Goal: Find specific page/section: Find specific page/section

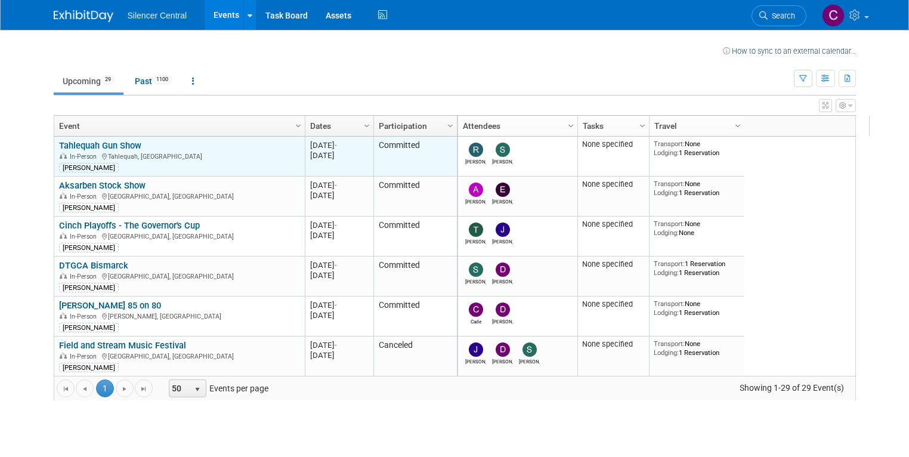
click at [83, 144] on link "Tahlequah Gun Show" at bounding box center [100, 145] width 82 height 11
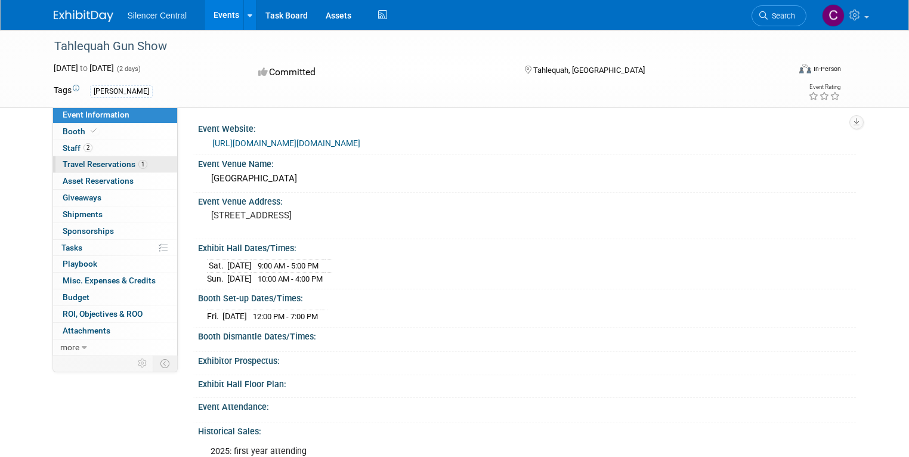
click at [121, 163] on span "Travel Reservations 1" at bounding box center [105, 164] width 85 height 10
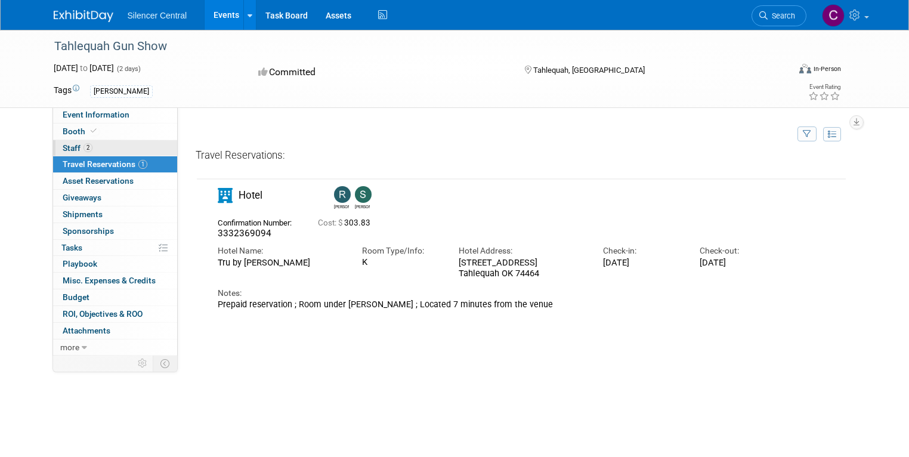
drag, startPoint x: 65, startPoint y: 145, endPoint x: 74, endPoint y: 140, distance: 10.7
click at [64, 145] on span "Staff 2" at bounding box center [78, 148] width 30 height 10
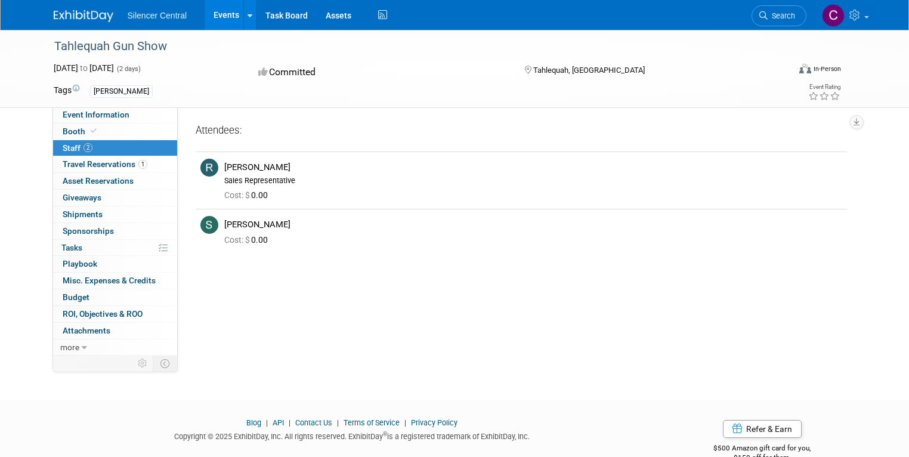
click at [212, 13] on link "Events" at bounding box center [226, 15] width 44 height 30
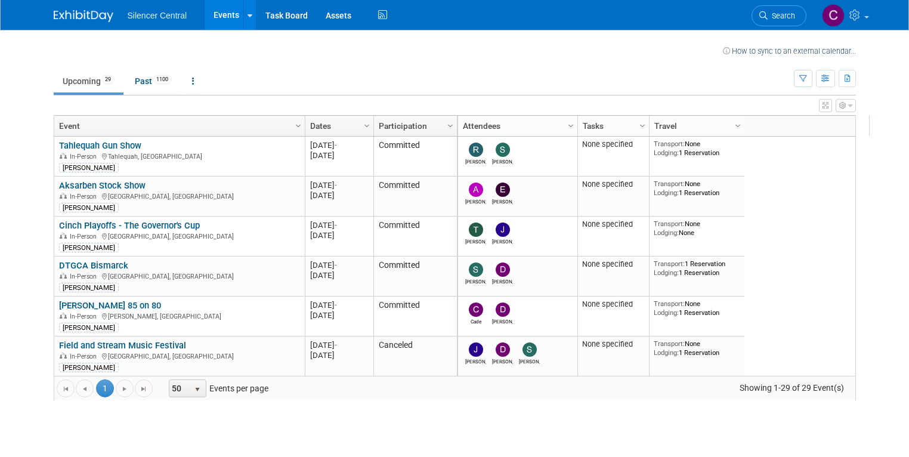
click at [207, 14] on link "Events" at bounding box center [226, 15] width 44 height 30
